Goal: Use online tool/utility: Use online tool/utility

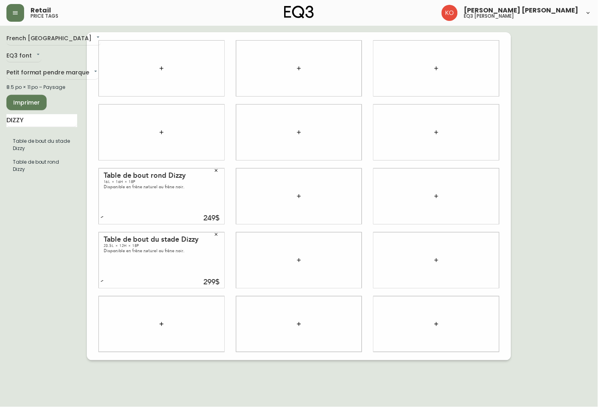
click at [149, 41] on div at bounding box center [161, 68] width 125 height 55
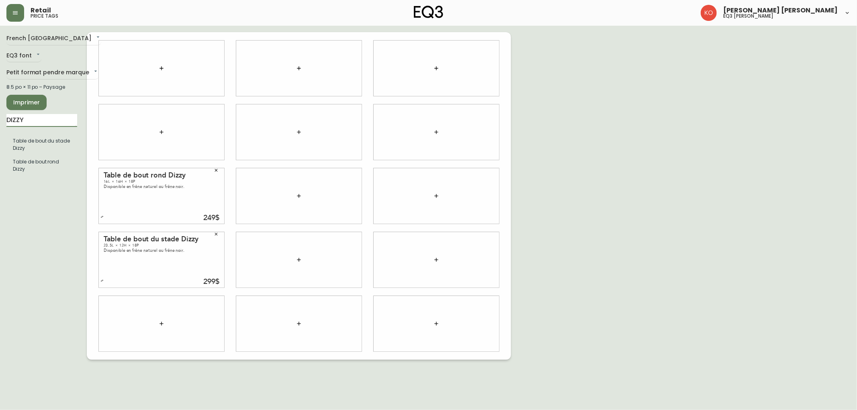
drag, startPoint x: 55, startPoint y: 118, endPoint x: 0, endPoint y: 128, distance: 55.9
click at [0, 128] on main "French Canada fr_CA EQ3 font EQ3 Petit format pendre marque small 8.5 po × 11 p…" at bounding box center [428, 193] width 857 height 334
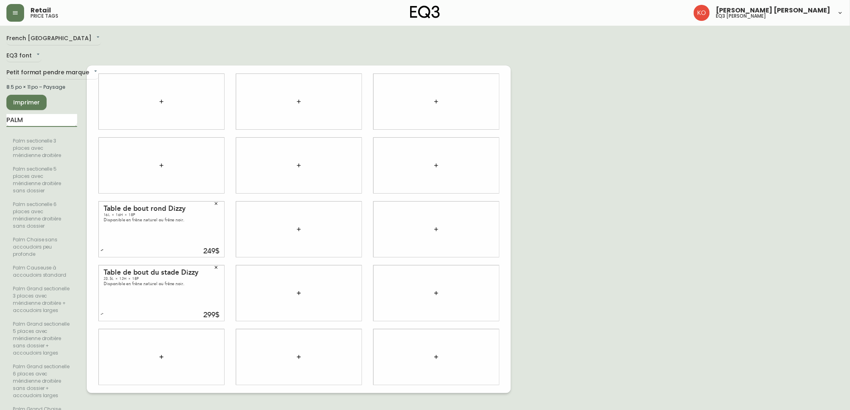
click at [39, 122] on input "PALM" at bounding box center [41, 120] width 71 height 13
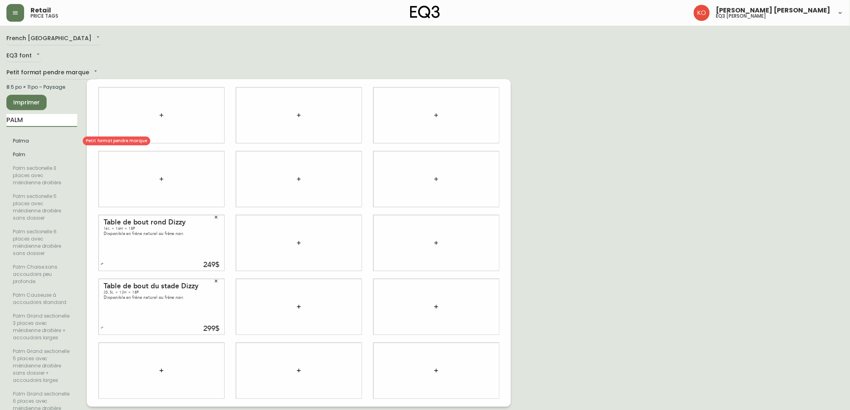
type input "PALM"
click at [49, 74] on body "Retail price tags [PERSON_NAME] [PERSON_NAME] eq3 laval - [PERSON_NAME] French …" at bounding box center [425, 227] width 850 height 454
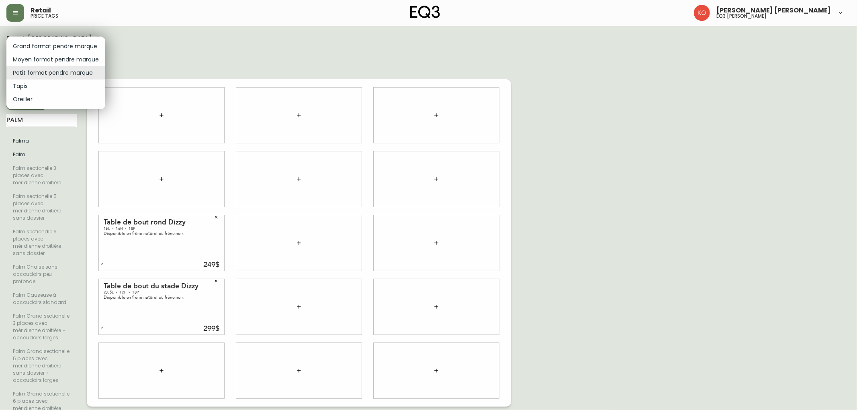
click at [69, 45] on li "Grand format pendre marque" at bounding box center [55, 46] width 99 height 13
type input "large"
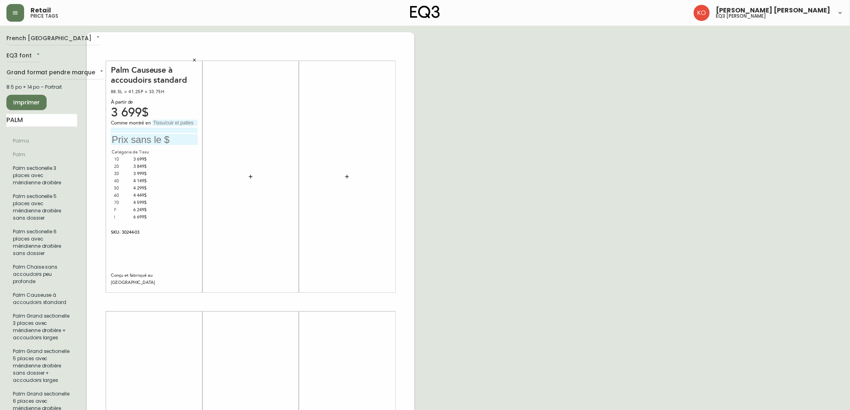
click at [191, 123] on input "text" at bounding box center [174, 123] width 45 height 6
click at [179, 118] on div "Palm Causeuse à accoudoirs standard 88.5L × 41.25P × 33.75H À partir de 3 699$ …" at bounding box center [154, 177] width 87 height 224
click at [180, 123] on input "GRADE 40" at bounding box center [174, 123] width 45 height 6
type input "GRADE 30"
click at [176, 127] on div "Comme montré en GRADE 30" at bounding box center [154, 132] width 87 height 25
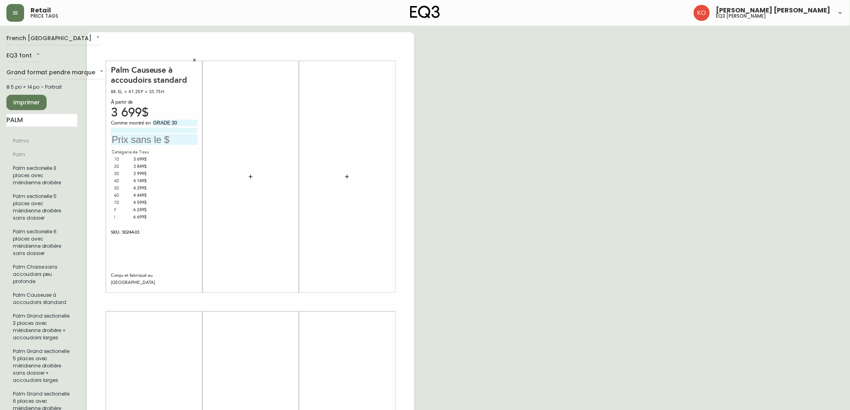
click at [174, 137] on input "text" at bounding box center [154, 139] width 87 height 11
type input "3999$"
click at [181, 189] on div "Catégorie de Tissu 10 3 699$ 20 3 849$ 30 3 999$ 40 4 149$ 50 4 299$ 60 4 449$ …" at bounding box center [154, 185] width 87 height 72
click at [131, 131] on input at bounding box center [154, 130] width 87 height 5
type input "CEDAR TAUPE"
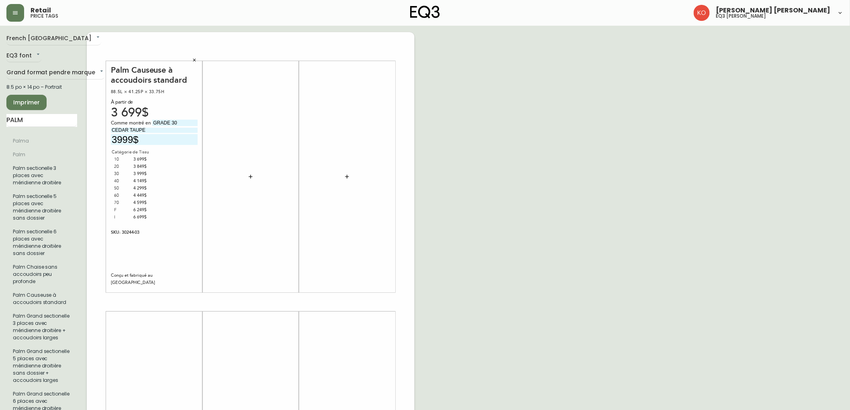
click at [193, 72] on div "Palm Causeuse à accoudoirs standard" at bounding box center [154, 75] width 87 height 20
click at [42, 101] on button "Imprimer" at bounding box center [26, 102] width 40 height 15
click at [23, 99] on span "Imprimer" at bounding box center [26, 103] width 27 height 10
click at [25, 98] on span "Imprimer" at bounding box center [26, 103] width 27 height 10
click at [33, 96] on button "Imprimer" at bounding box center [26, 102] width 40 height 15
